Goal: Answer question/provide support

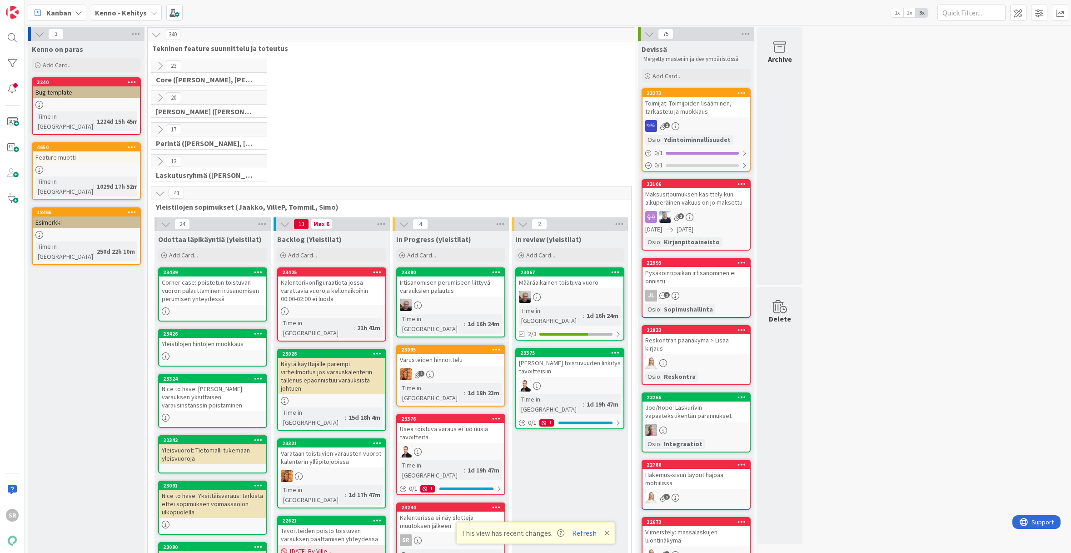
scroll to position [164, 0]
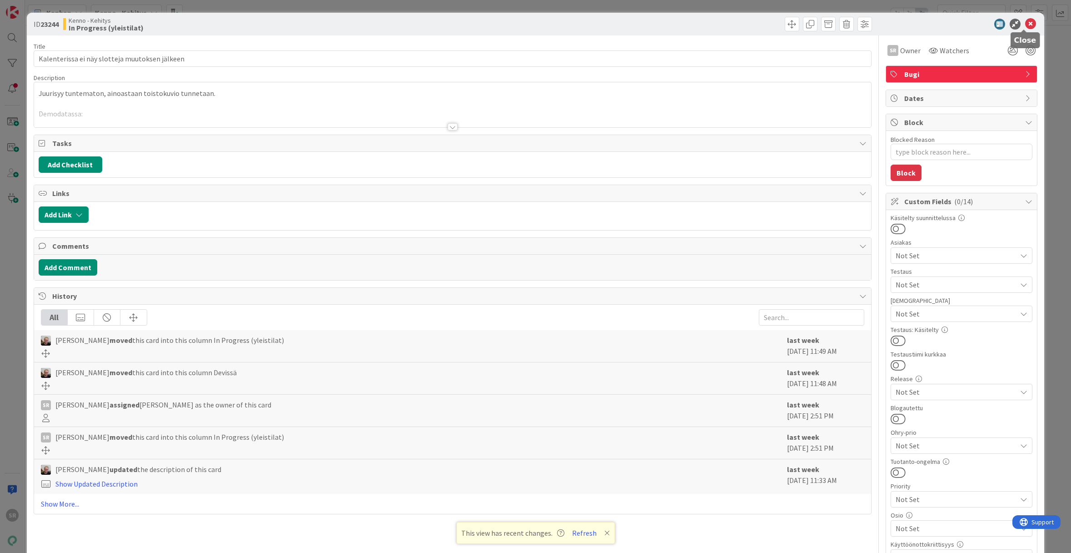
click at [1025, 24] on icon at bounding box center [1030, 24] width 11 height 11
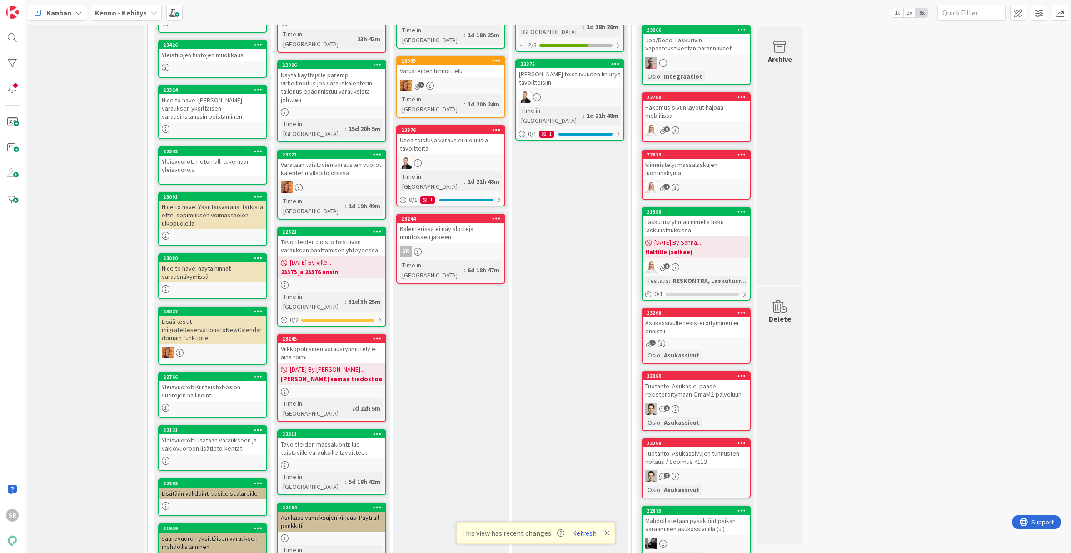
scroll to position [117, 0]
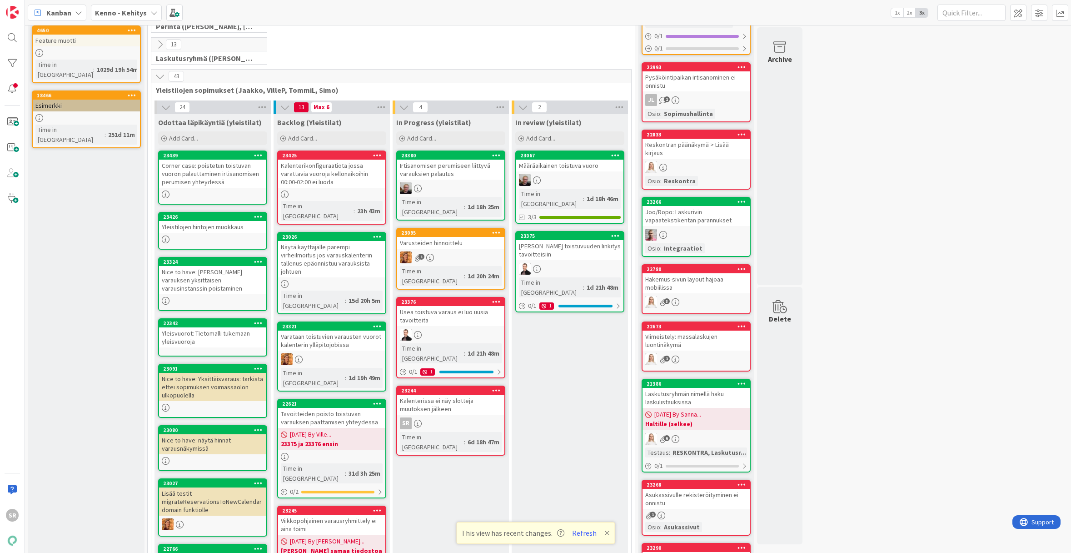
click at [442, 394] on div "Kalenterissa ei näy slotteja muutoksen jälkeen" at bounding box center [450, 404] width 107 height 20
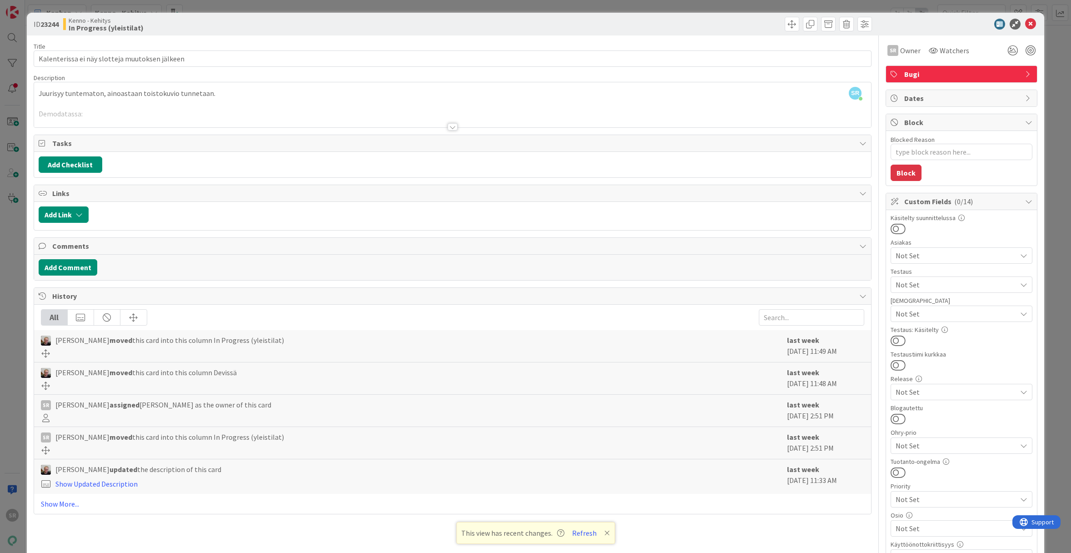
type textarea "x"
